Goal: Find specific page/section: Find specific page/section

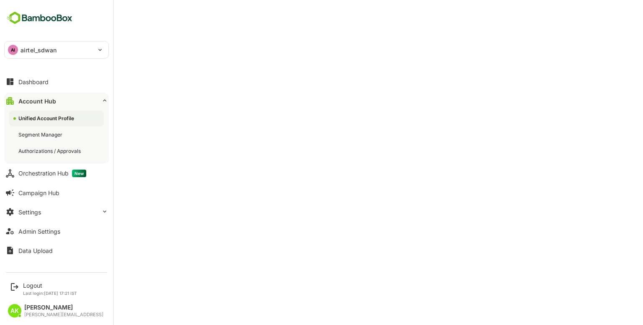
click at [54, 115] on div "Unified Account Profile" at bounding box center [46, 118] width 57 height 7
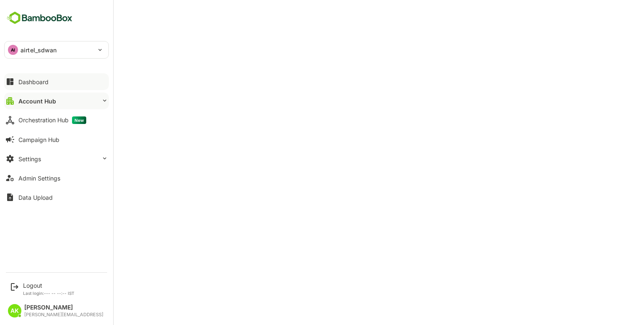
click at [35, 78] on div "Dashboard" at bounding box center [33, 81] width 30 height 7
